Goal: Transaction & Acquisition: Download file/media

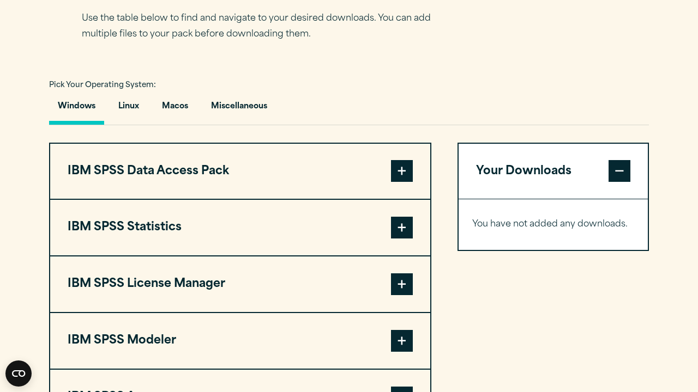
scroll to position [816, 0]
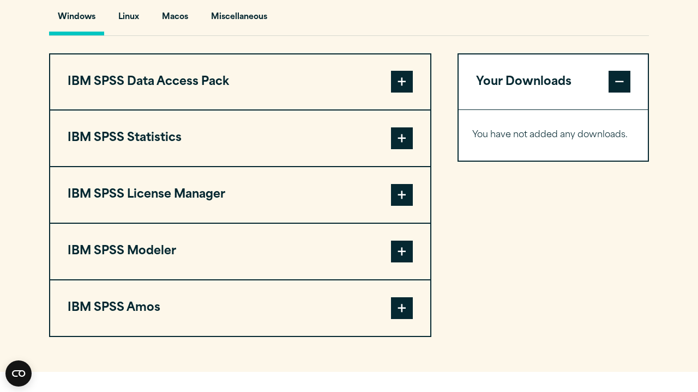
click at [396, 149] on span at bounding box center [402, 139] width 22 height 22
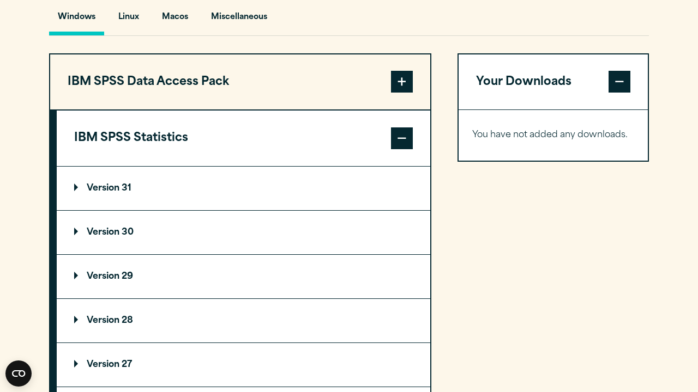
click at [400, 149] on span at bounding box center [402, 139] width 22 height 22
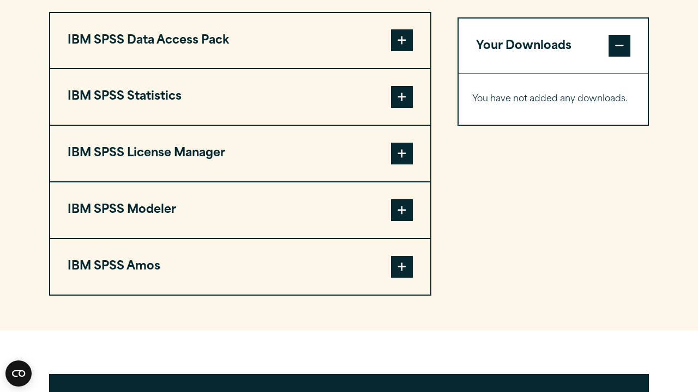
scroll to position [856, 0]
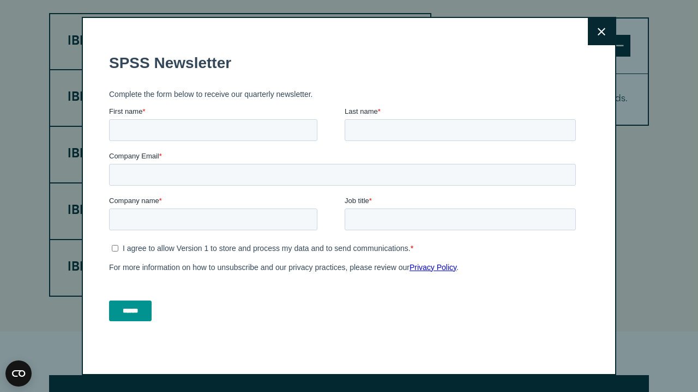
click at [599, 21] on button "Close" at bounding box center [601, 31] width 27 height 27
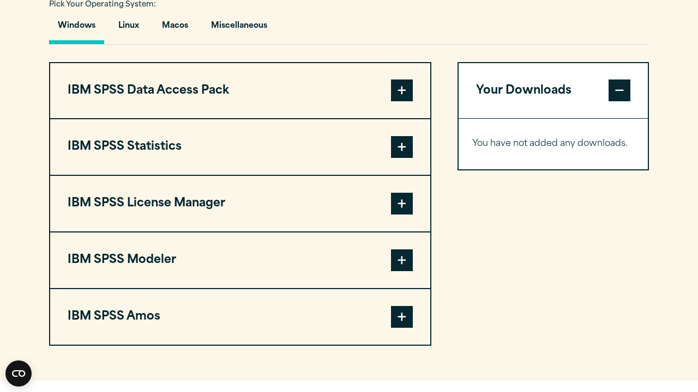
scroll to position [805, 0]
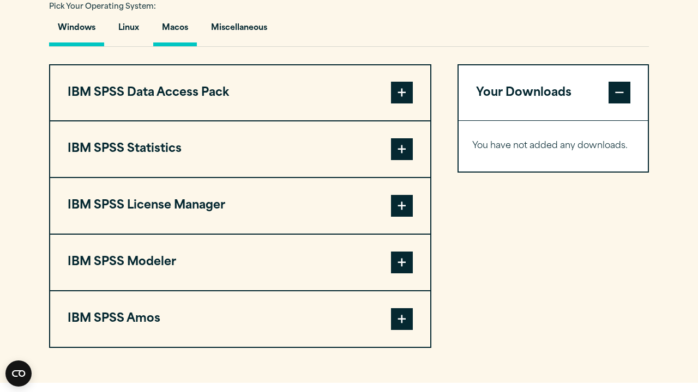
click at [179, 46] on button "Macos" at bounding box center [175, 30] width 44 height 31
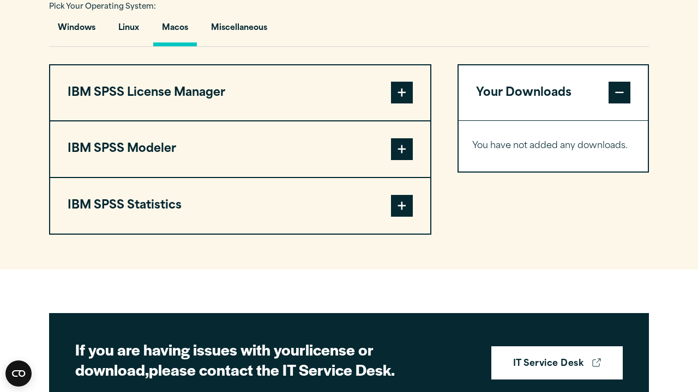
click at [404, 217] on span at bounding box center [402, 206] width 22 height 22
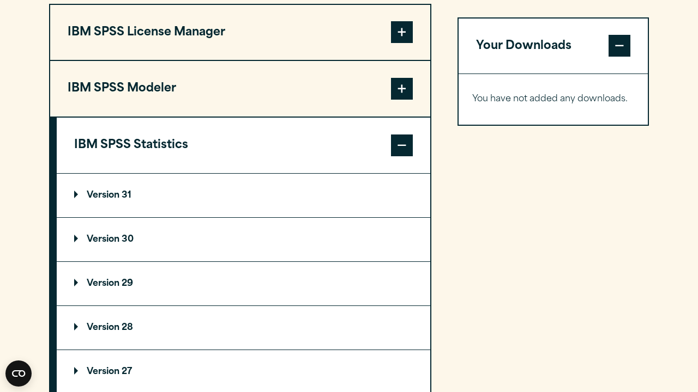
scroll to position [895, 0]
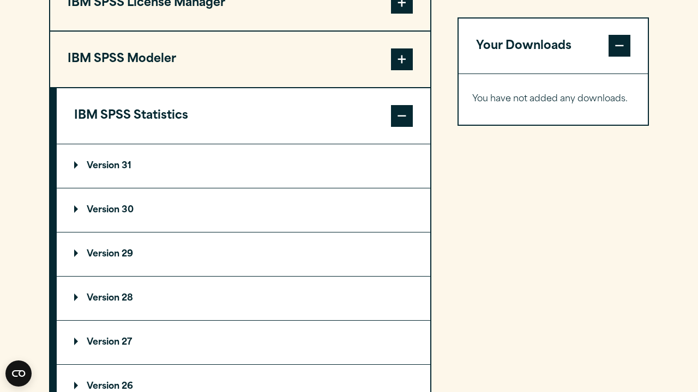
click at [160, 232] on summary "Version 30" at bounding box center [243, 211] width 373 height 44
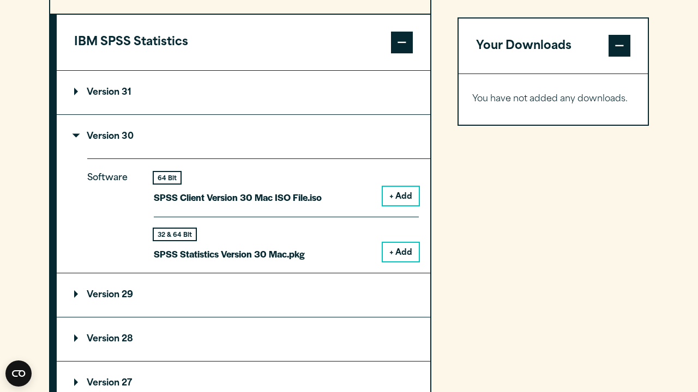
scroll to position [970, 0]
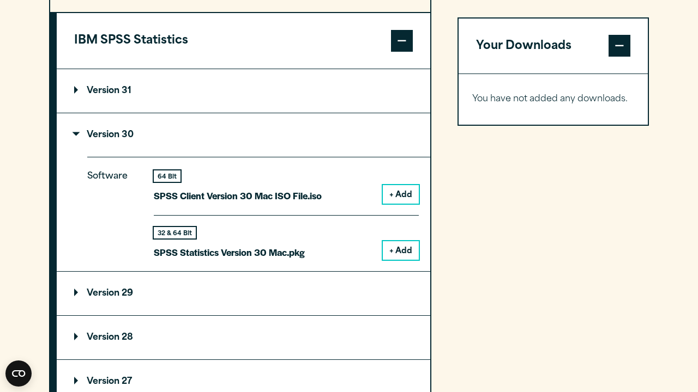
click at [394, 260] on button "+ Add" at bounding box center [401, 250] width 36 height 19
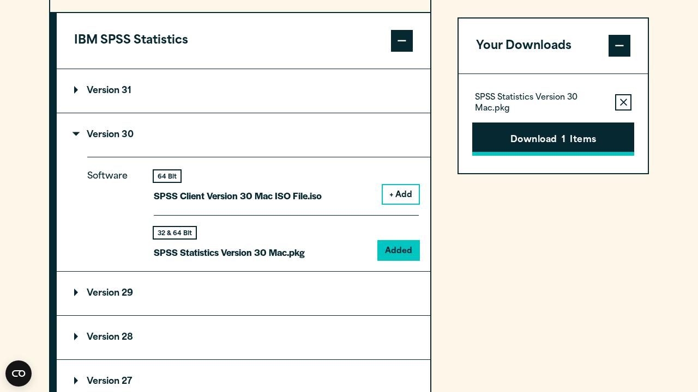
click at [537, 138] on button "Download 1 Items" at bounding box center [553, 140] width 162 height 34
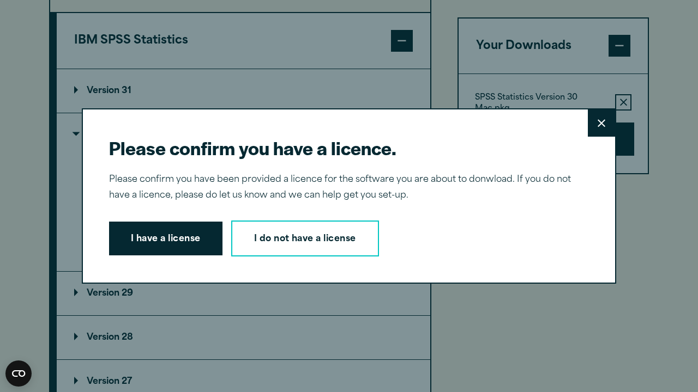
click at [177, 238] on button "I have a license" at bounding box center [165, 239] width 113 height 34
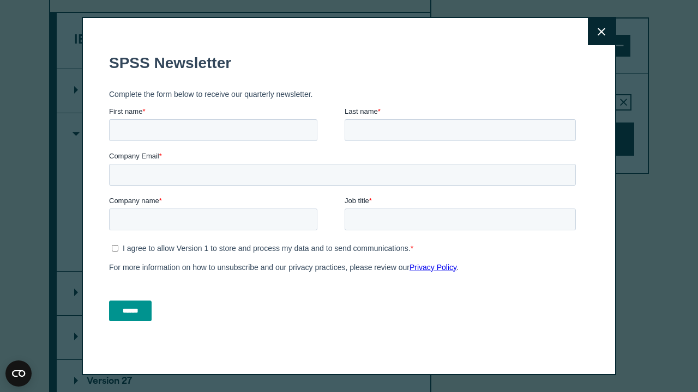
click at [596, 35] on button "Close" at bounding box center [601, 31] width 27 height 27
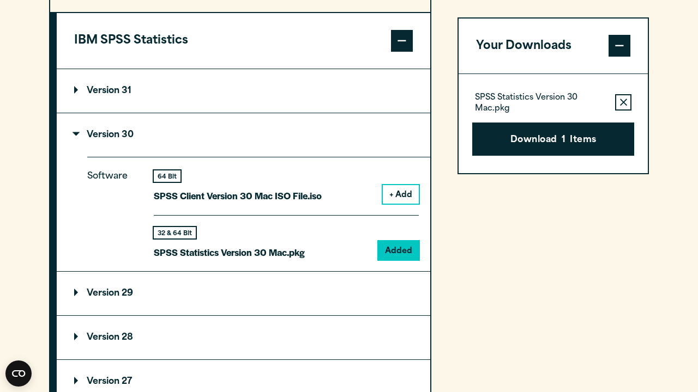
click at [565, 143] on span "1" at bounding box center [563, 141] width 4 height 14
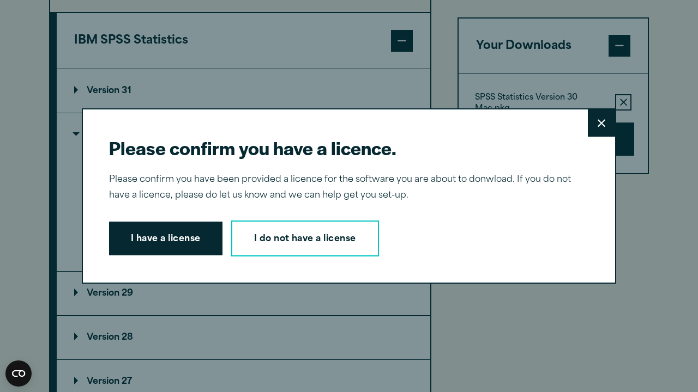
click at [208, 241] on button "I have a license" at bounding box center [165, 239] width 113 height 34
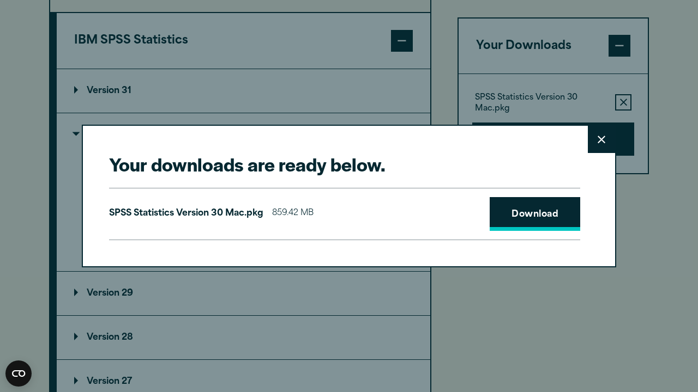
click at [523, 217] on link "Download" at bounding box center [534, 214] width 90 height 34
